Goal: Information Seeking & Learning: Learn about a topic

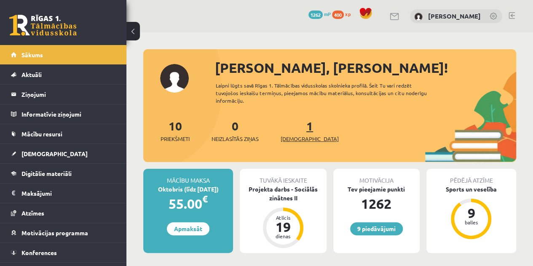
click at [304, 138] on span "[DEMOGRAPHIC_DATA]" at bounding box center [310, 139] width 58 height 8
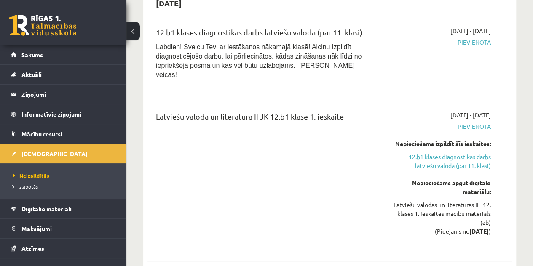
scroll to position [89, 0]
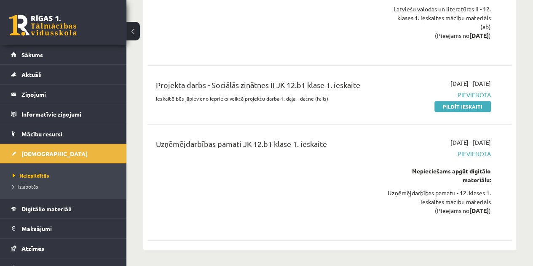
scroll to position [280, 0]
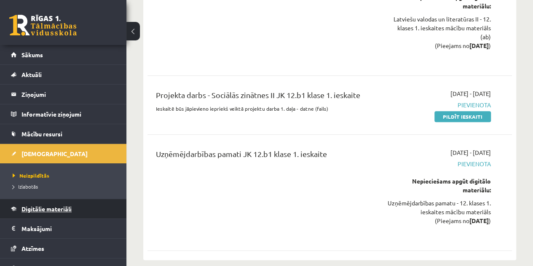
click at [51, 209] on span "Digitālie materiāli" at bounding box center [46, 209] width 50 height 8
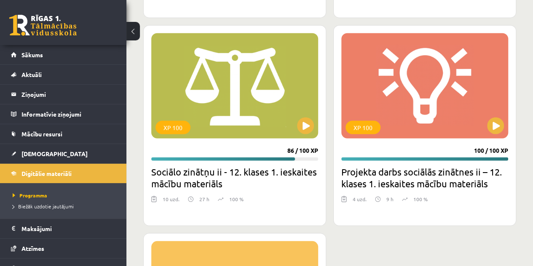
scroll to position [1030, 0]
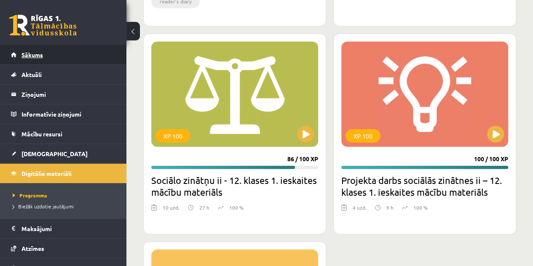
click at [46, 56] on link "Sākums" at bounding box center [63, 54] width 105 height 19
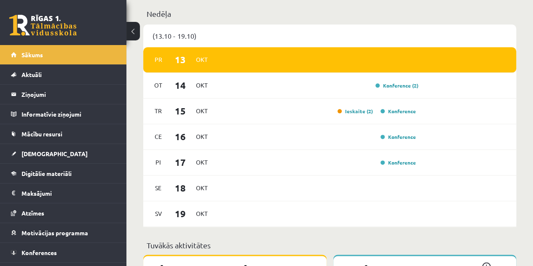
scroll to position [456, 0]
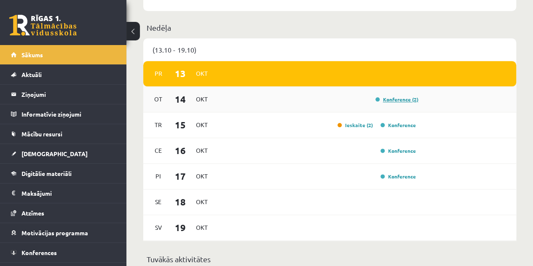
click at [406, 97] on link "Konference (2)" at bounding box center [396, 99] width 43 height 7
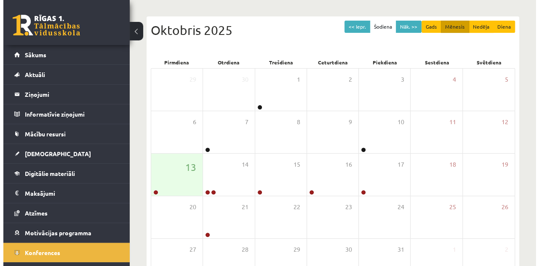
scroll to position [72, 0]
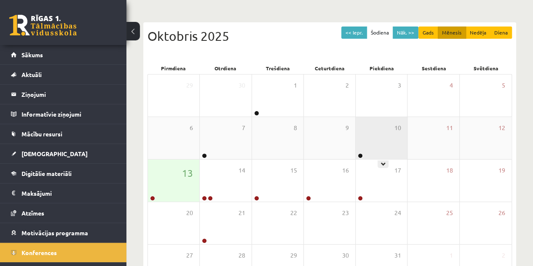
click at [382, 131] on div "10" at bounding box center [381, 138] width 51 height 42
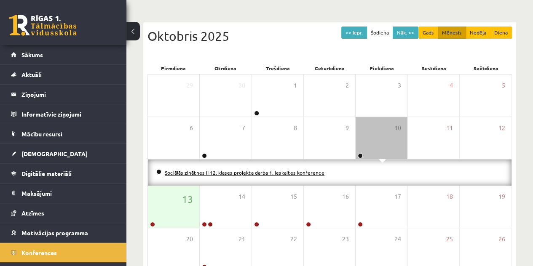
click at [273, 171] on link "Sociālās zinātnes II 12. klases projekta darba 1. ieskaites konference" at bounding box center [245, 172] width 160 height 7
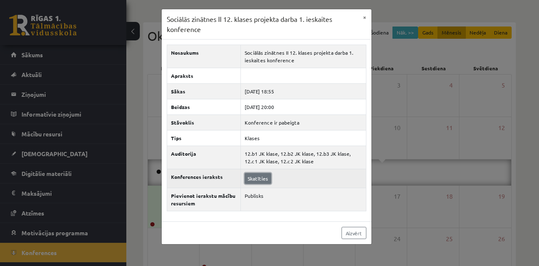
click at [259, 179] on link "Skatīties" at bounding box center [258, 178] width 27 height 11
